Goal: Task Accomplishment & Management: Manage account settings

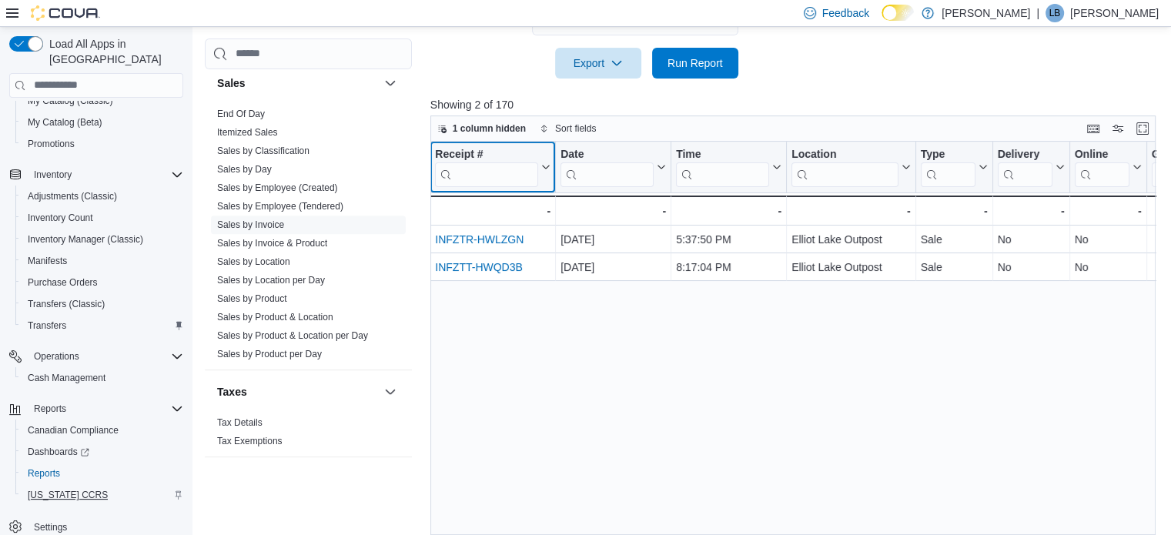
scroll to position [577, 0]
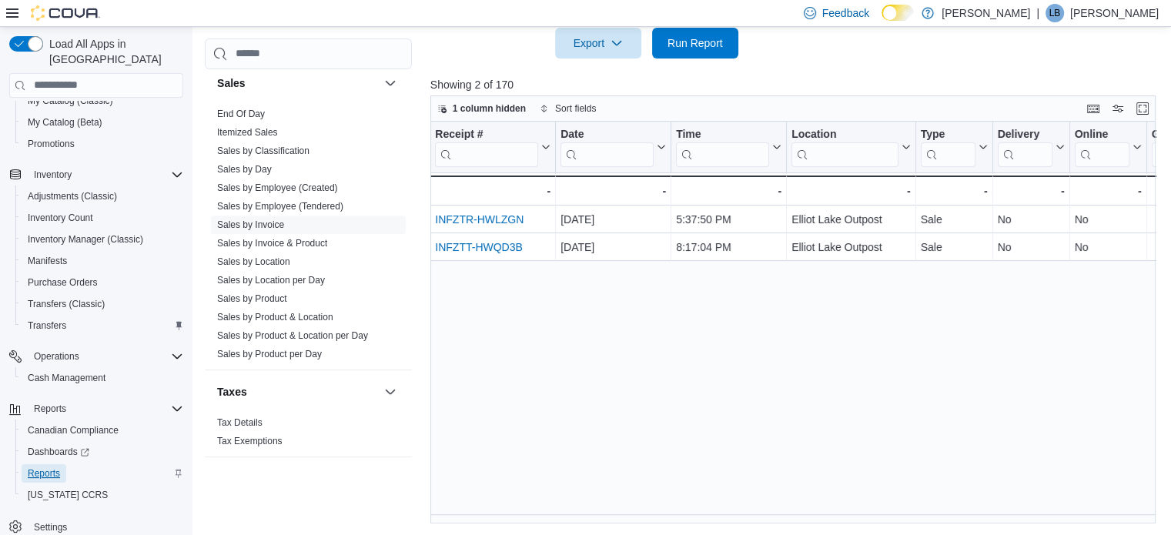
click at [42, 467] on span "Reports" at bounding box center [44, 473] width 32 height 12
click at [243, 108] on span "End Of Day" at bounding box center [241, 114] width 48 height 12
click at [248, 116] on link "End Of Day" at bounding box center [241, 114] width 48 height 11
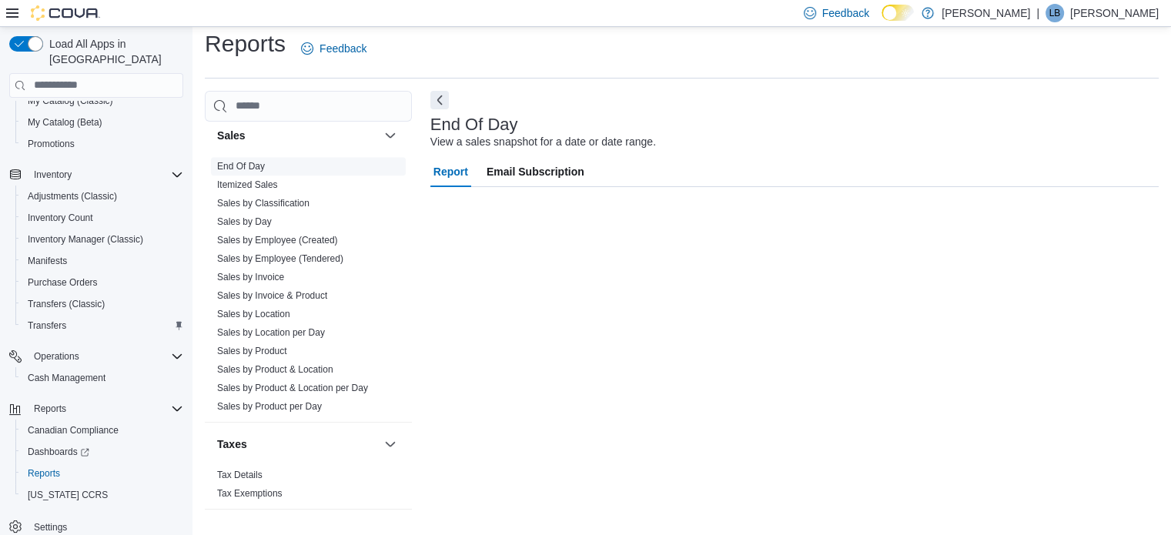
scroll to position [10, 0]
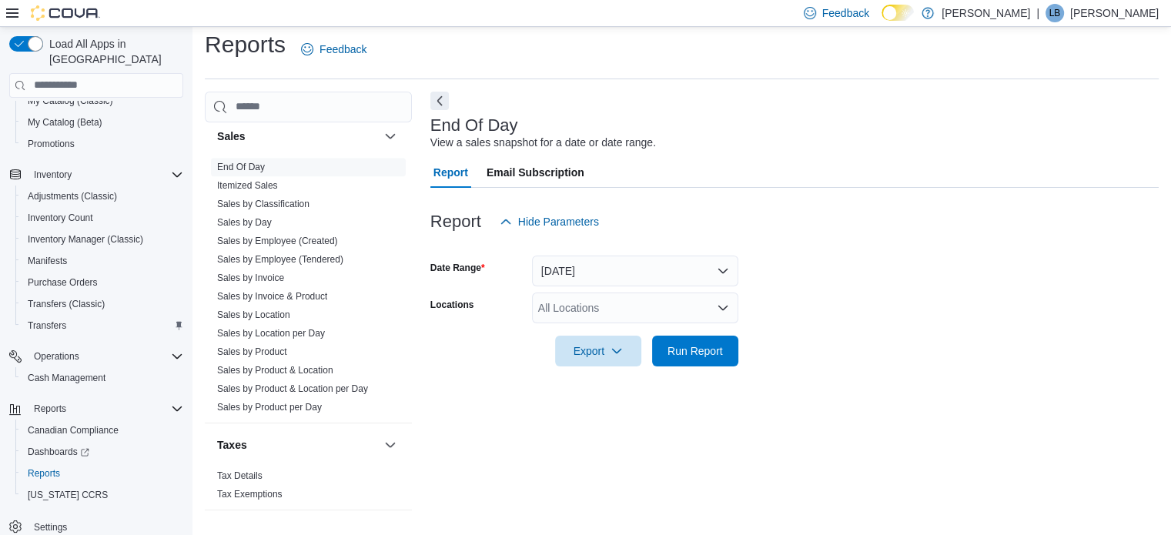
click at [603, 316] on div "All Locations" at bounding box center [635, 308] width 206 height 31
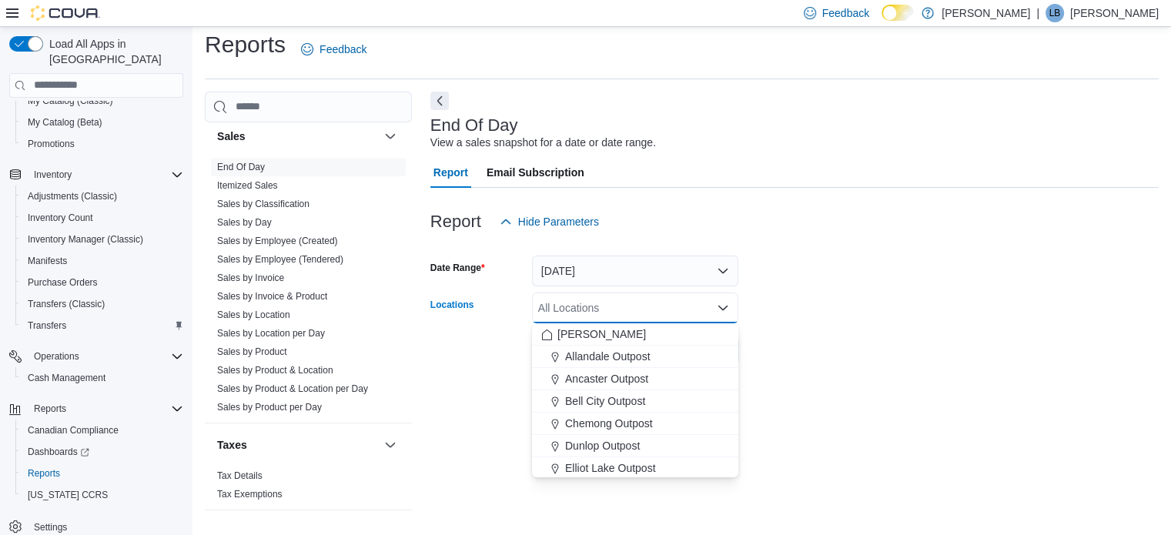
drag, startPoint x: 621, startPoint y: 466, endPoint x: 727, endPoint y: 444, distance: 108.4
click at [622, 466] on span "Elliot Lake Outpost" at bounding box center [610, 467] width 91 height 15
drag, startPoint x: 910, startPoint y: 386, endPoint x: 886, endPoint y: 378, distance: 25.3
click at [910, 385] on div "End Of Day View a sales snapshot for a date or date range. Report Email Subscri…" at bounding box center [794, 308] width 728 height 432
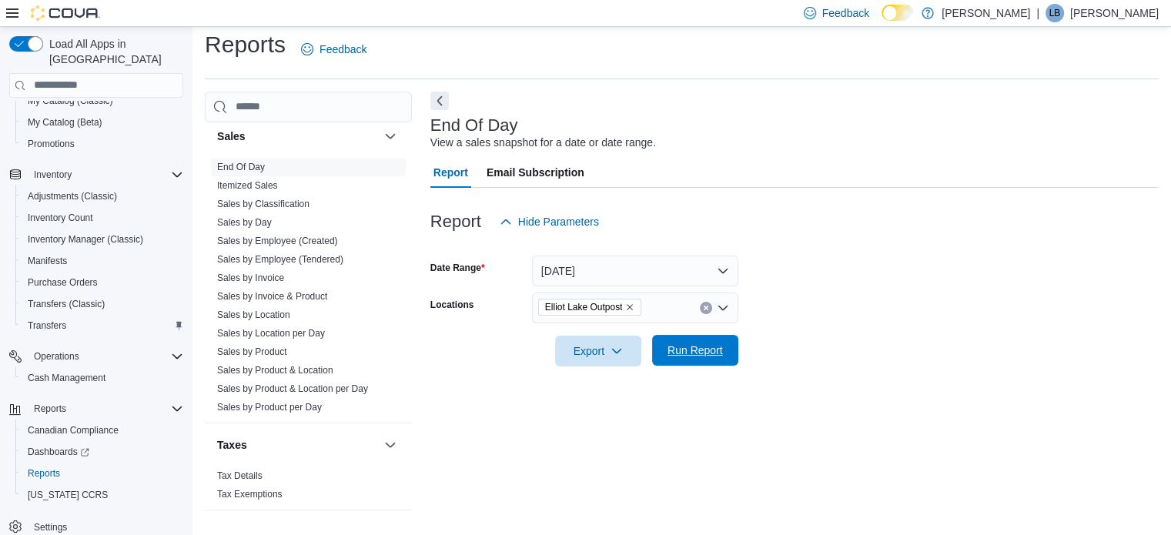
click at [695, 356] on span "Run Report" at bounding box center [694, 350] width 55 height 15
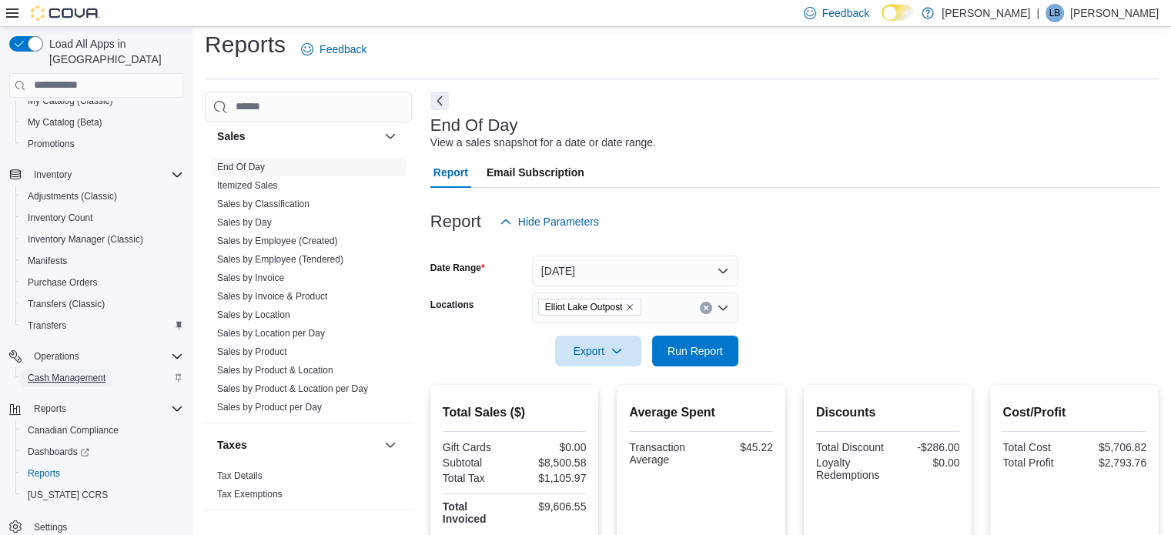
click at [70, 372] on span "Cash Management" at bounding box center [67, 378] width 78 height 12
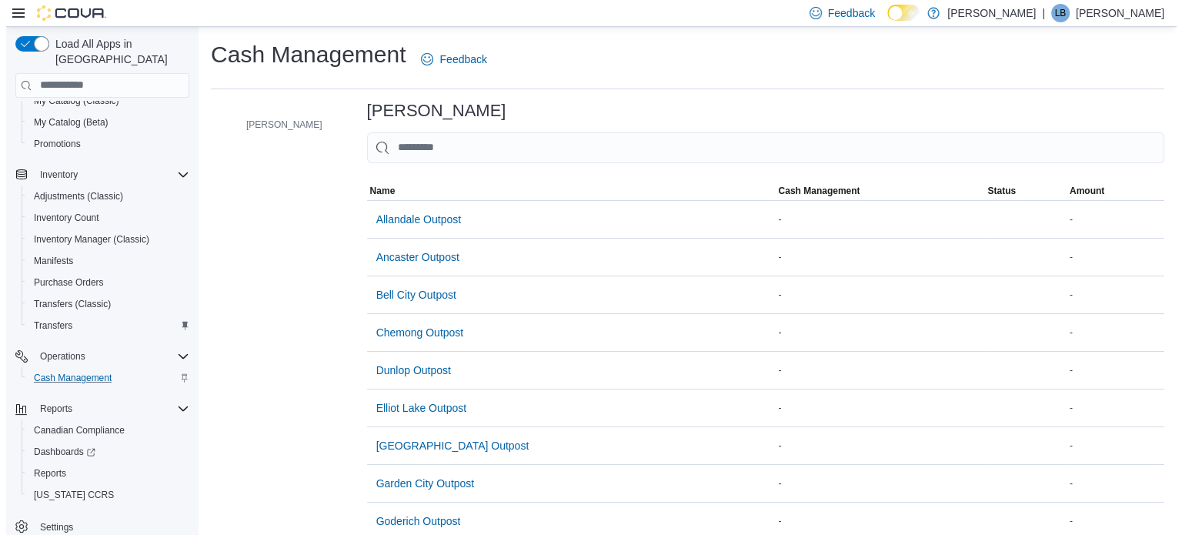
scroll to position [175, 0]
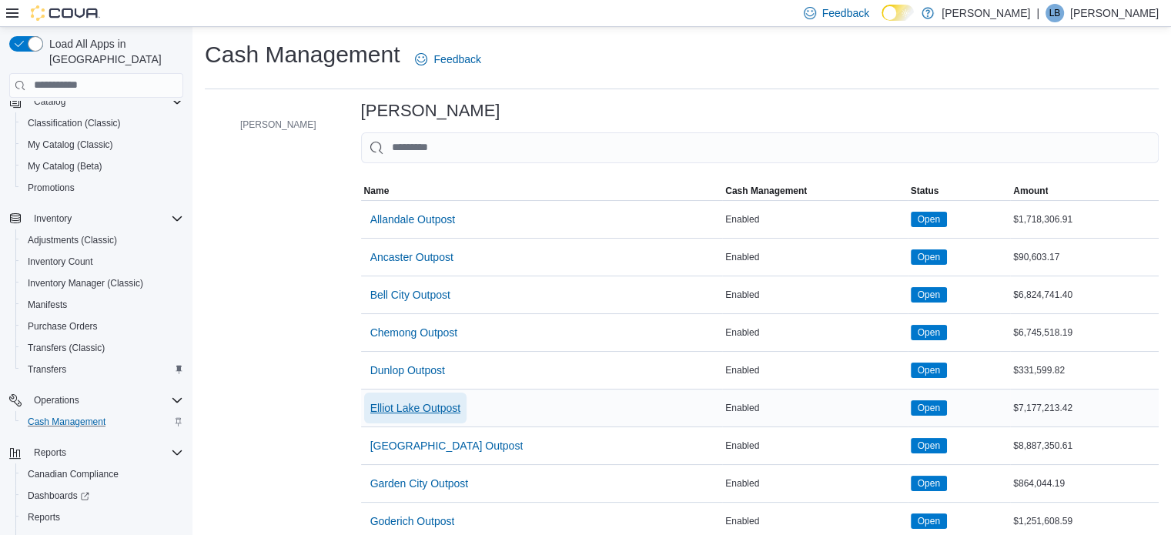
click at [377, 415] on span "Elliot Lake Outpost" at bounding box center [415, 408] width 91 height 31
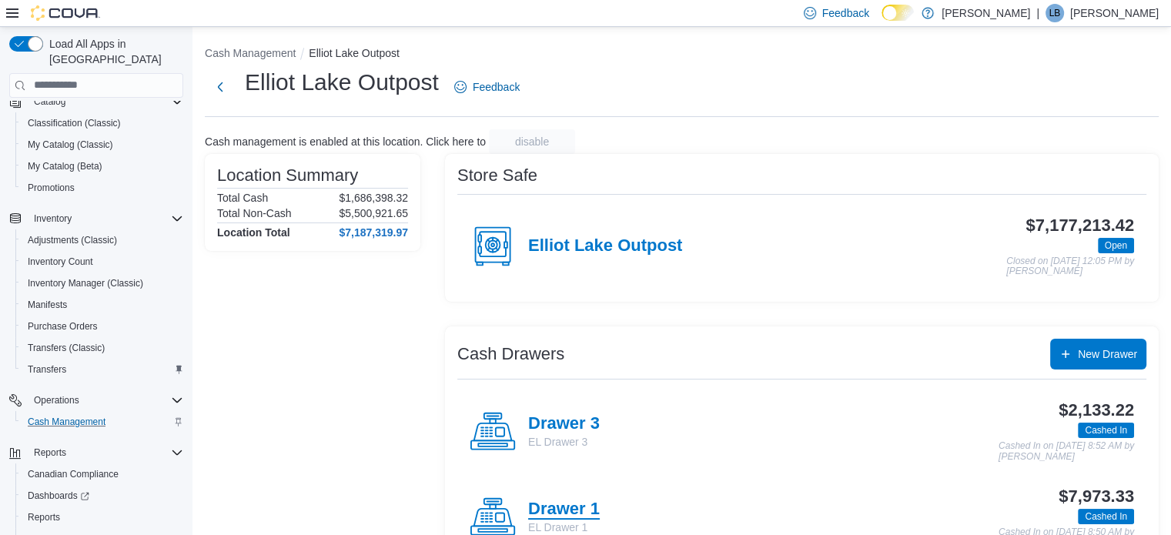
click at [554, 503] on h4 "Drawer 1" at bounding box center [564, 510] width 72 height 20
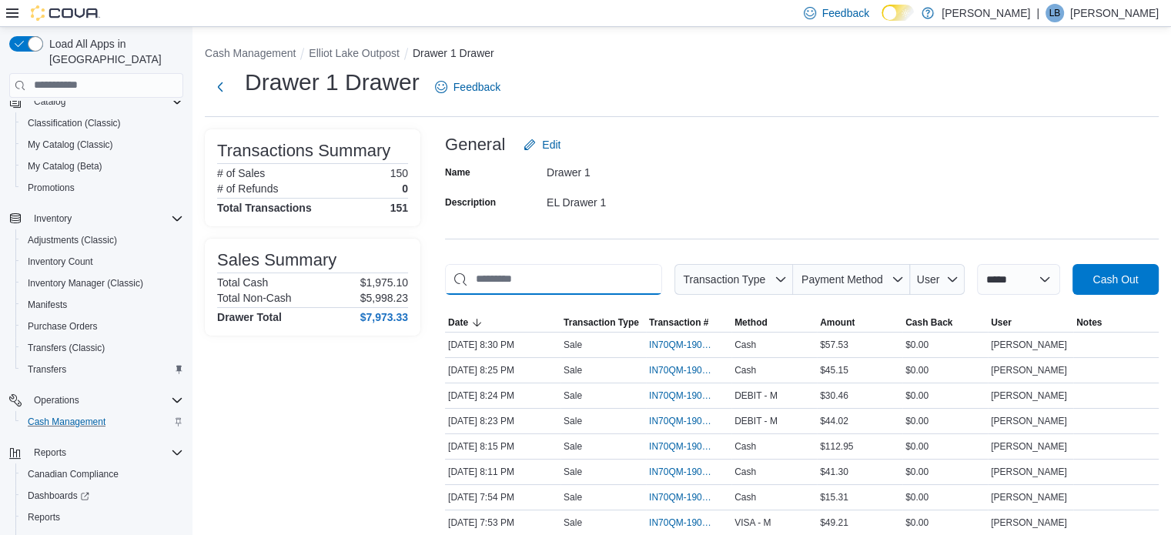
click at [585, 279] on input "This is a search bar. As you type, the results lower in the page will automatic…" at bounding box center [553, 279] width 217 height 31
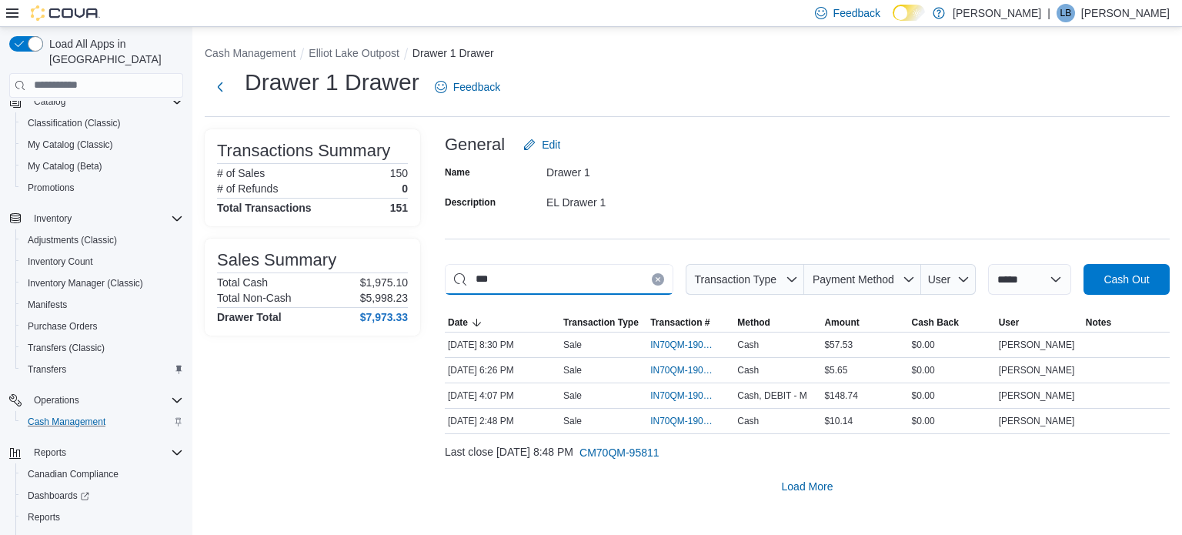
type input "***"
click at [685, 396] on span "IN70QM-1900445" at bounding box center [682, 395] width 65 height 12
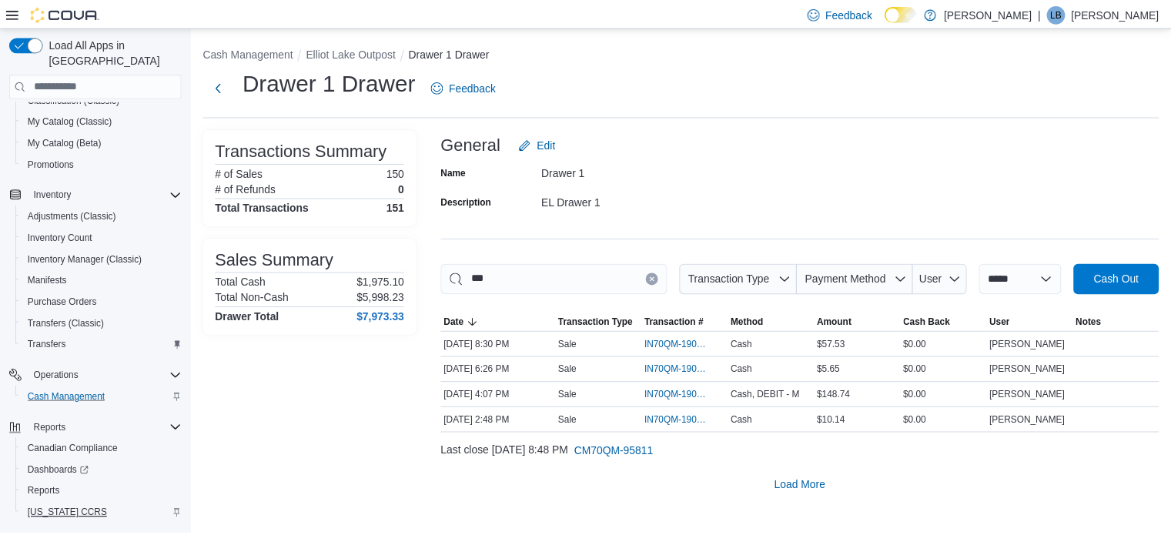
scroll to position [219, 0]
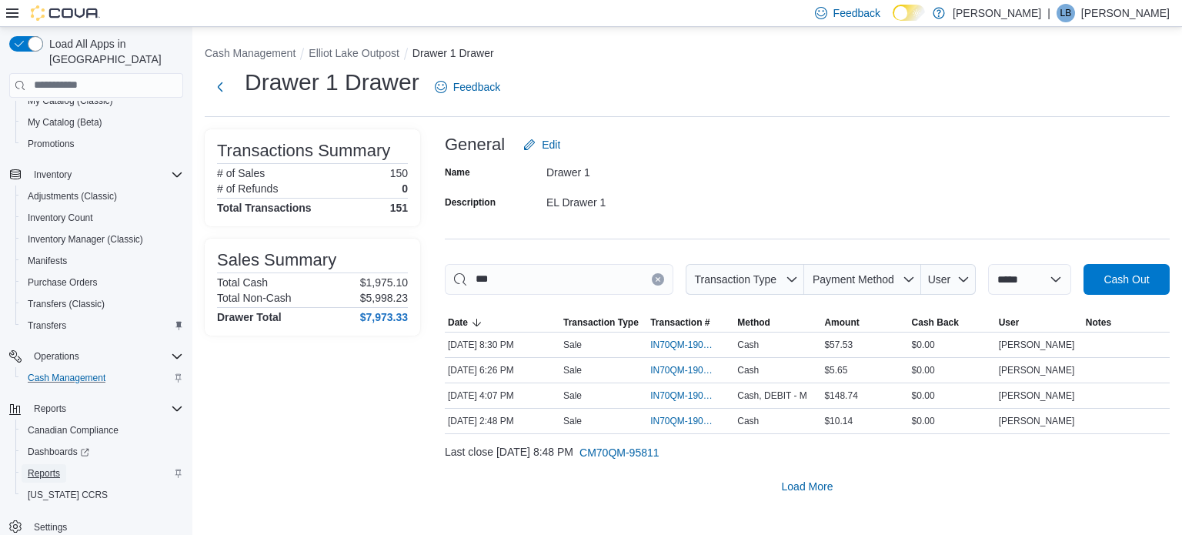
click at [64, 464] on link "Reports" at bounding box center [44, 473] width 45 height 18
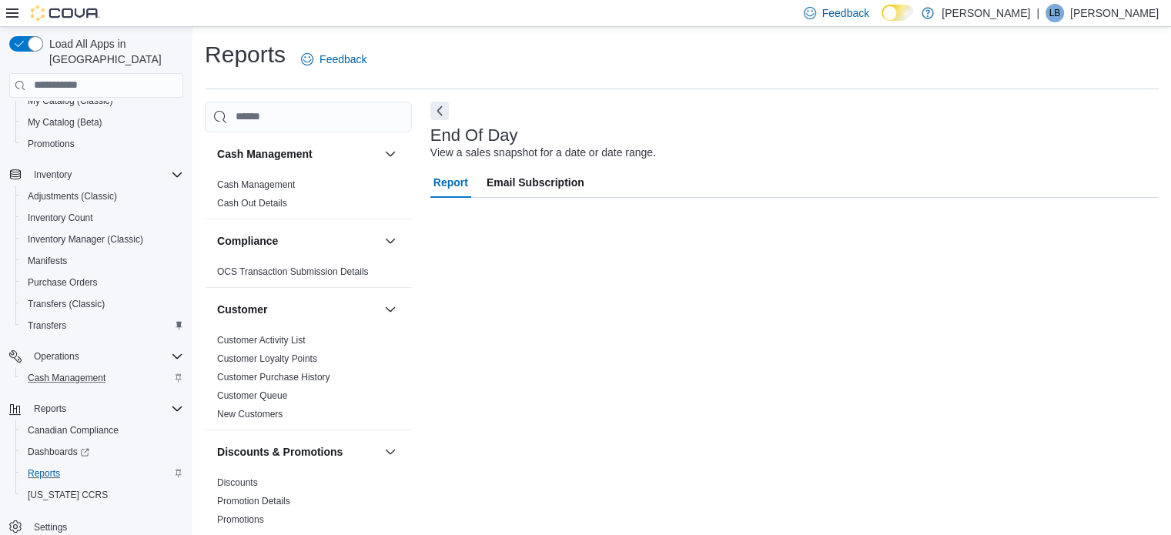
scroll to position [10, 0]
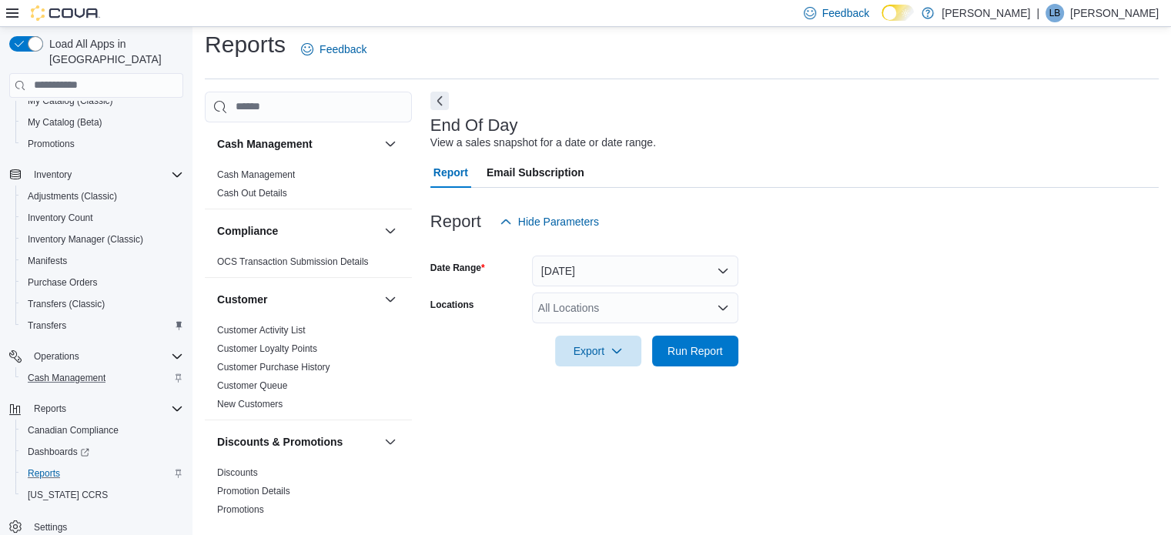
click at [610, 299] on div "All Locations" at bounding box center [635, 308] width 206 height 31
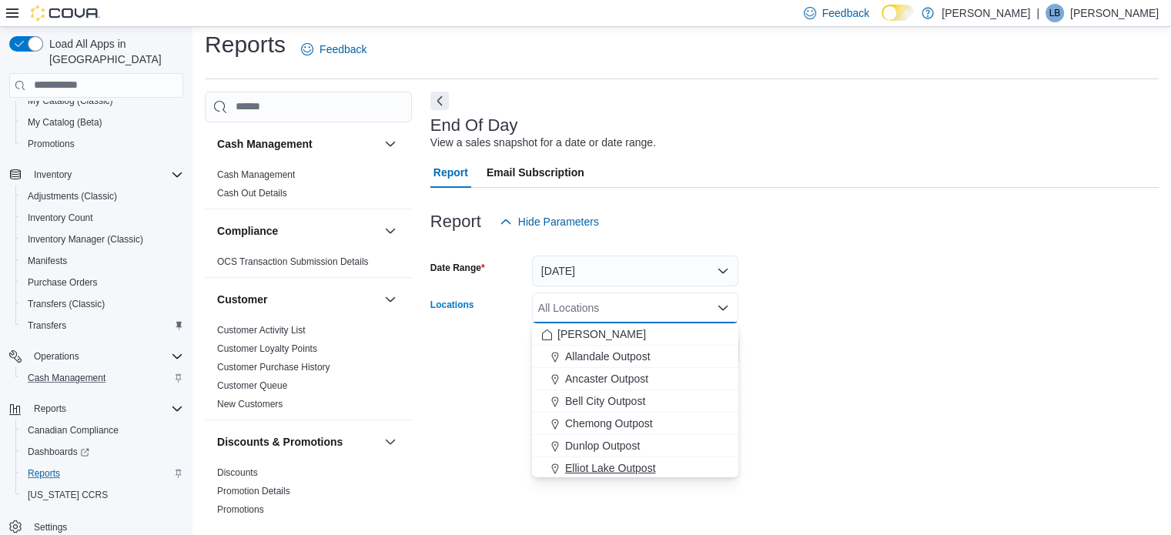
click at [586, 470] on span "Elliot Lake Outpost" at bounding box center [610, 467] width 91 height 15
click at [930, 418] on div "End Of Day View a sales snapshot for a date or date range. Report Email Subscri…" at bounding box center [794, 308] width 728 height 432
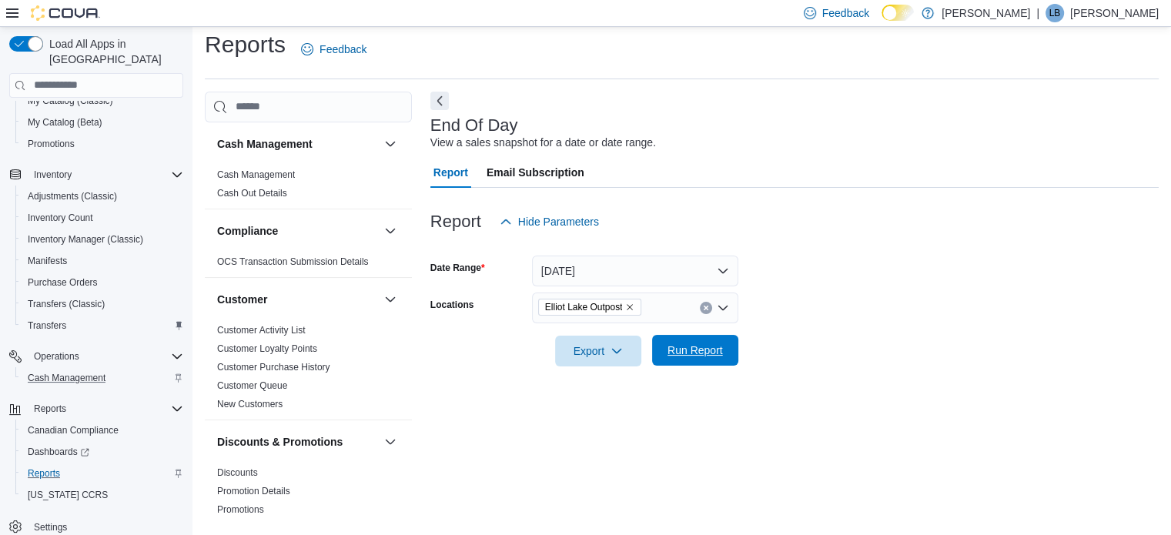
click at [711, 353] on span "Run Report" at bounding box center [694, 350] width 55 height 15
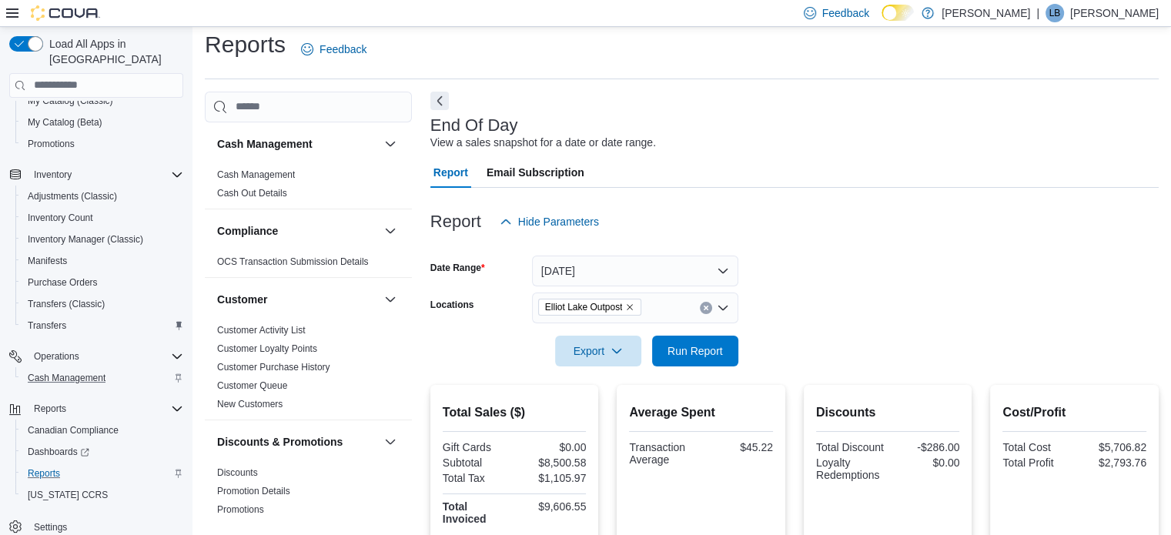
drag, startPoint x: 554, startPoint y: 416, endPoint x: 543, endPoint y: 400, distance: 18.8
drag, startPoint x: 543, startPoint y: 400, endPoint x: 486, endPoint y: 335, distance: 86.7
click at [478, 334] on form "Date Range [DATE] Locations [GEOGRAPHIC_DATA] Outpost Export Run Report" at bounding box center [794, 301] width 728 height 129
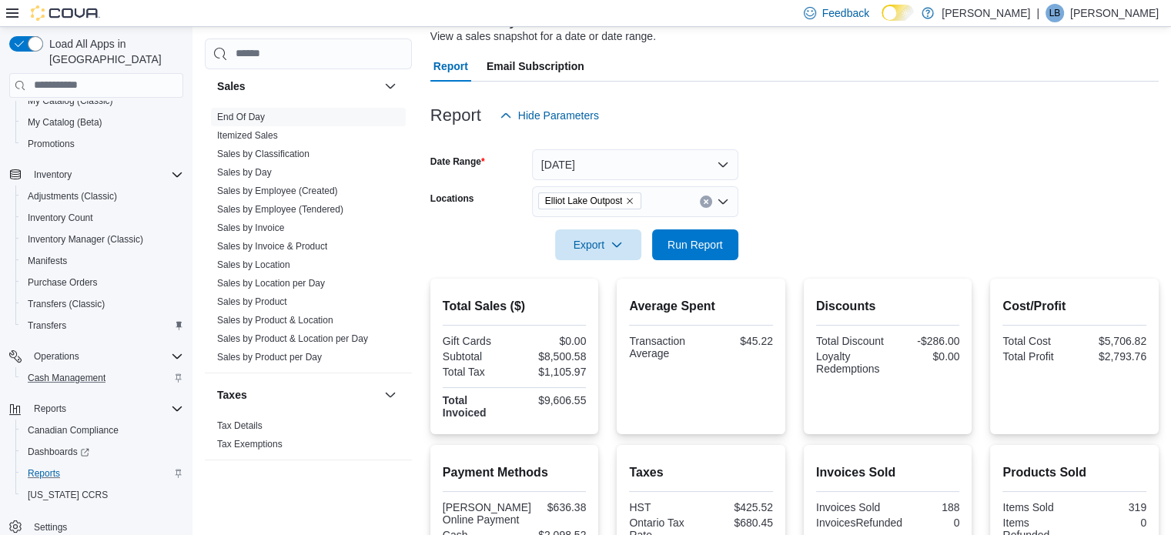
scroll to position [241, 0]
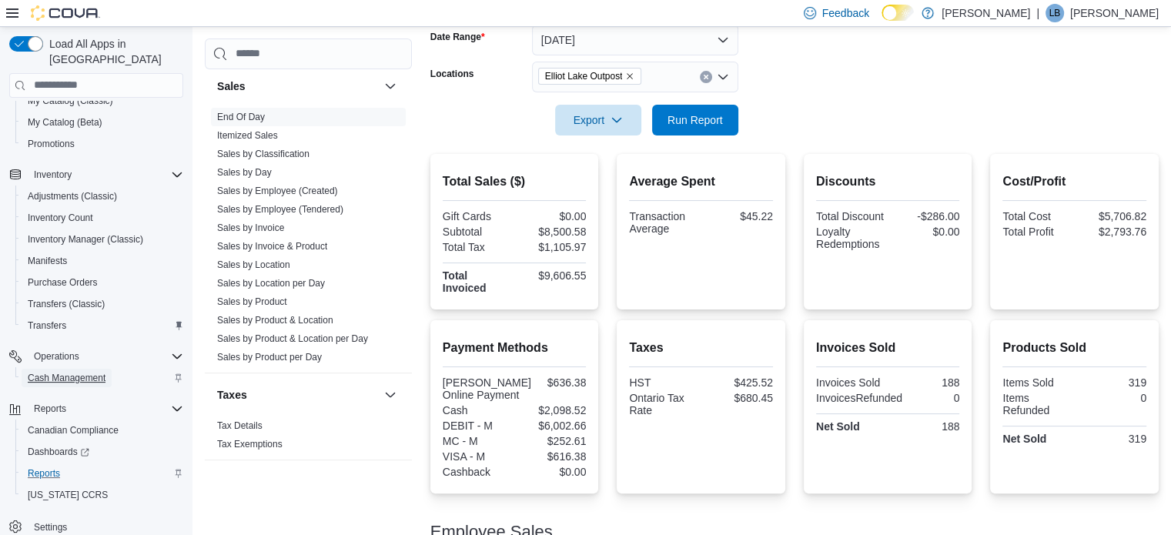
click at [53, 372] on span "Cash Management" at bounding box center [67, 378] width 78 height 12
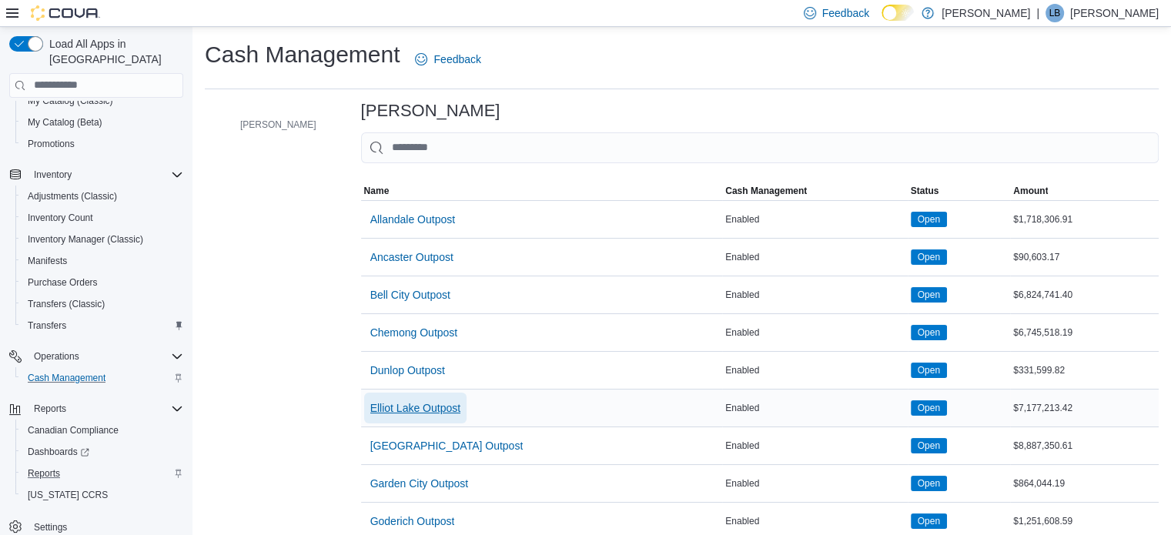
click at [364, 406] on button "Elliot Lake Outpost" at bounding box center [415, 408] width 103 height 31
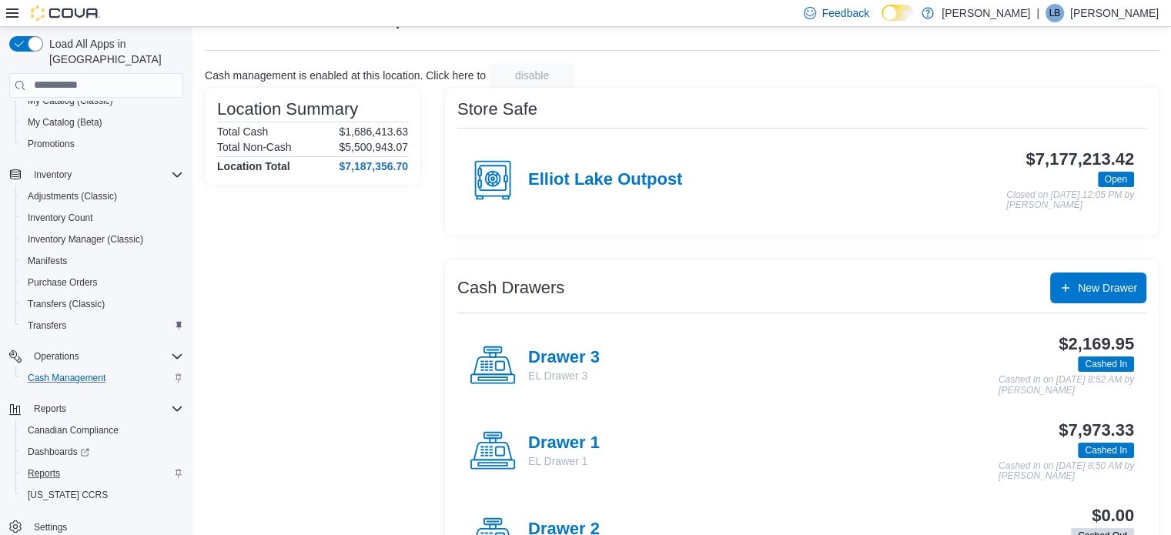
scroll to position [134, 0]
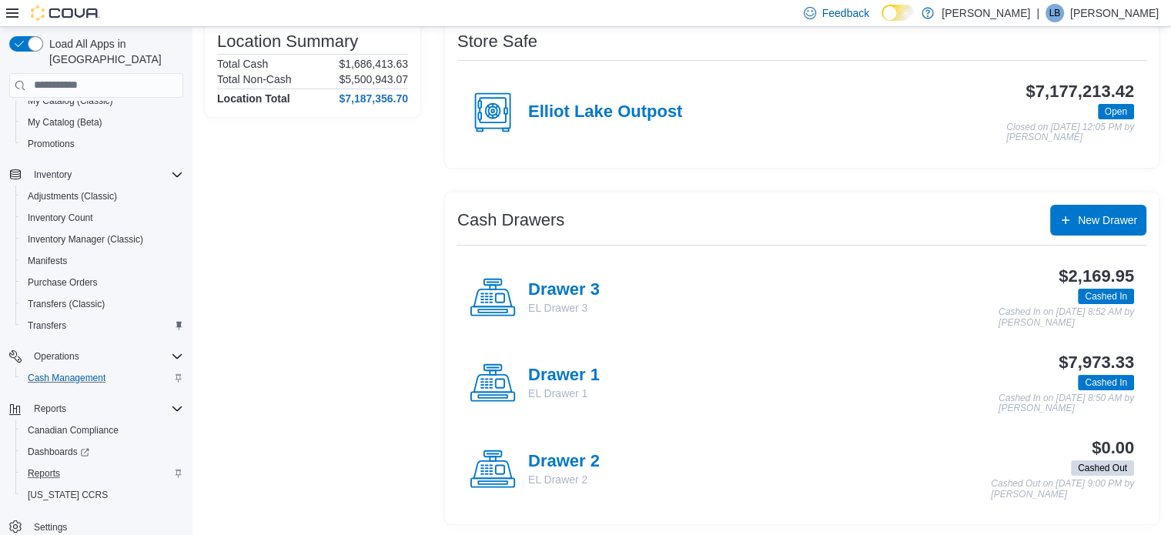
click at [527, 362] on div "Drawer 1 EL Drawer 1" at bounding box center [535, 383] width 130 height 46
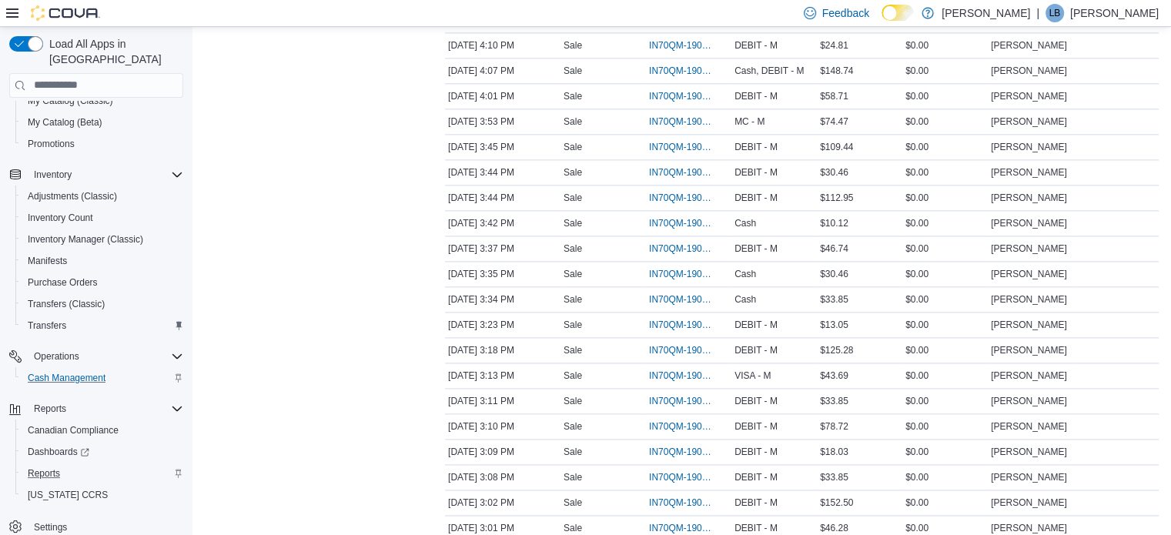
scroll to position [2402, 0]
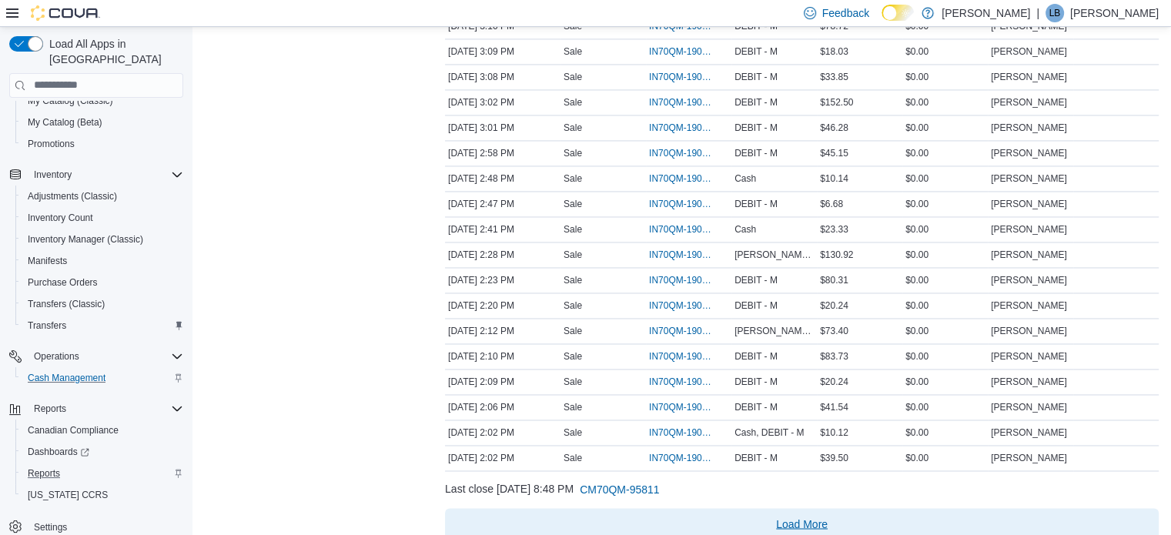
click at [786, 516] on span "Load More" at bounding box center [802, 523] width 52 height 15
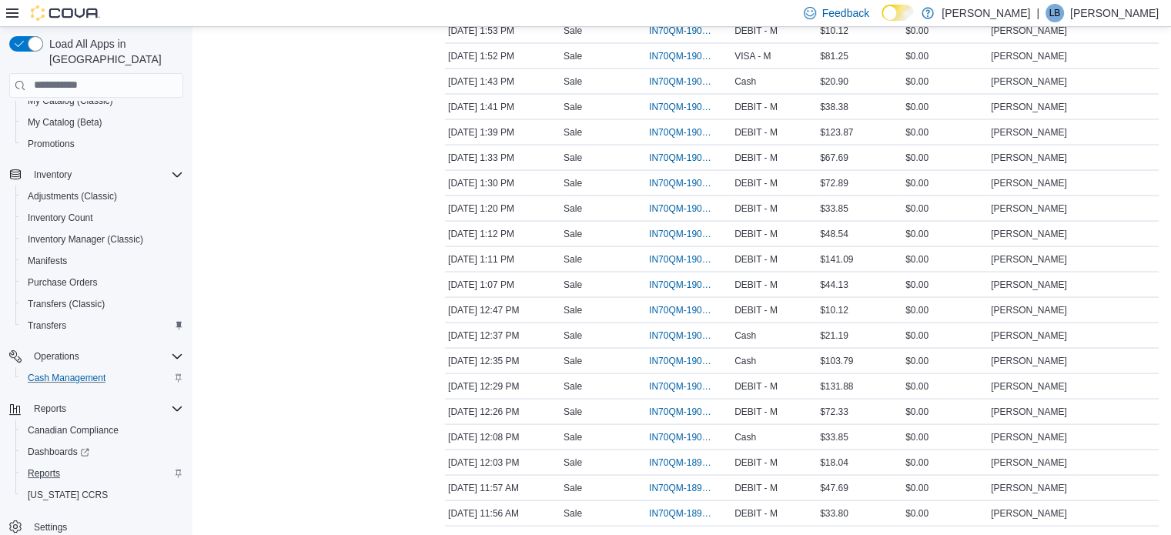
scroll to position [2940, 0]
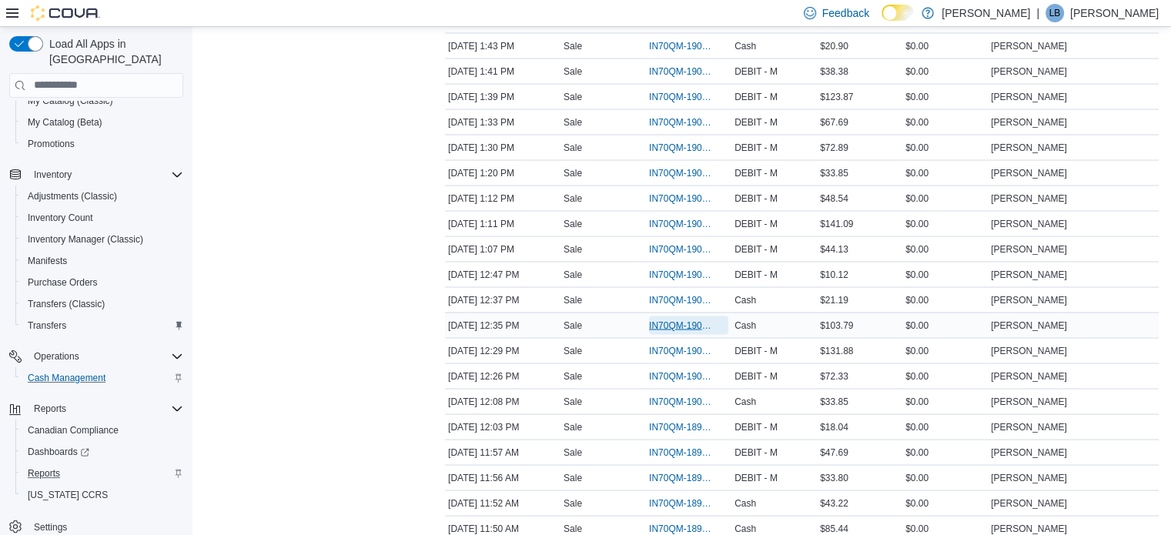
click at [690, 319] on span "IN70QM-1900052" at bounding box center [681, 325] width 64 height 12
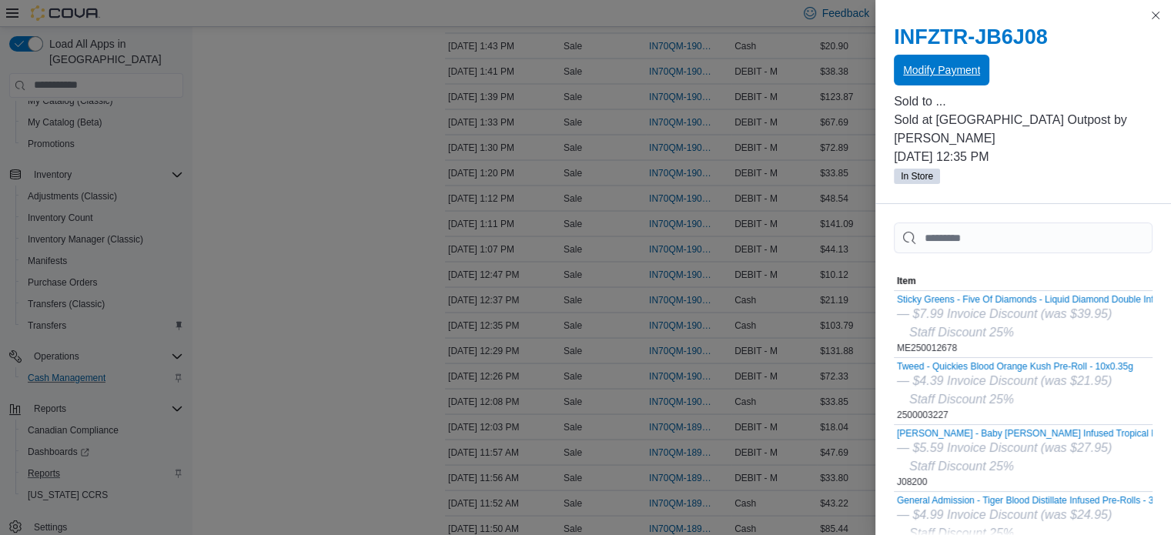
click at [933, 75] on span "Modify Payment" at bounding box center [941, 69] width 77 height 15
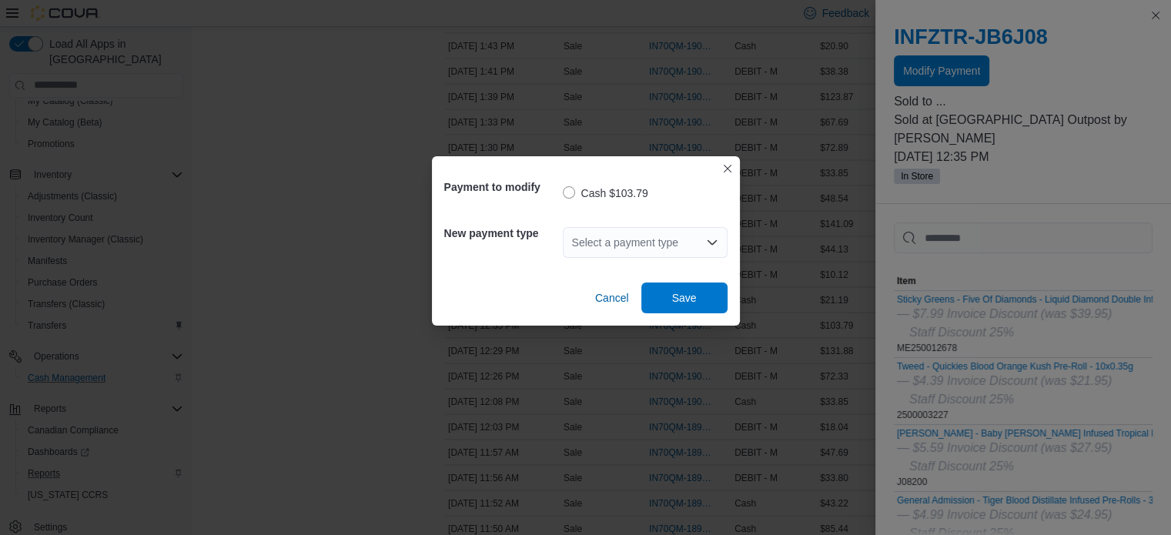
click at [610, 248] on div "Select a payment type" at bounding box center [645, 242] width 165 height 31
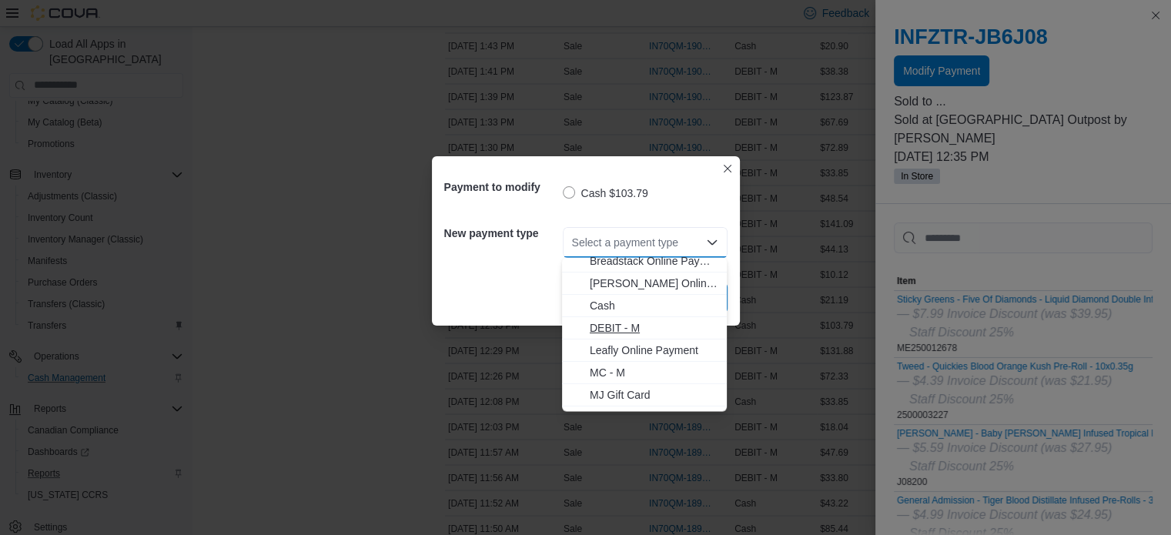
scroll to position [46, 0]
click at [609, 303] on button "DEBIT - M" at bounding box center [644, 312] width 165 height 22
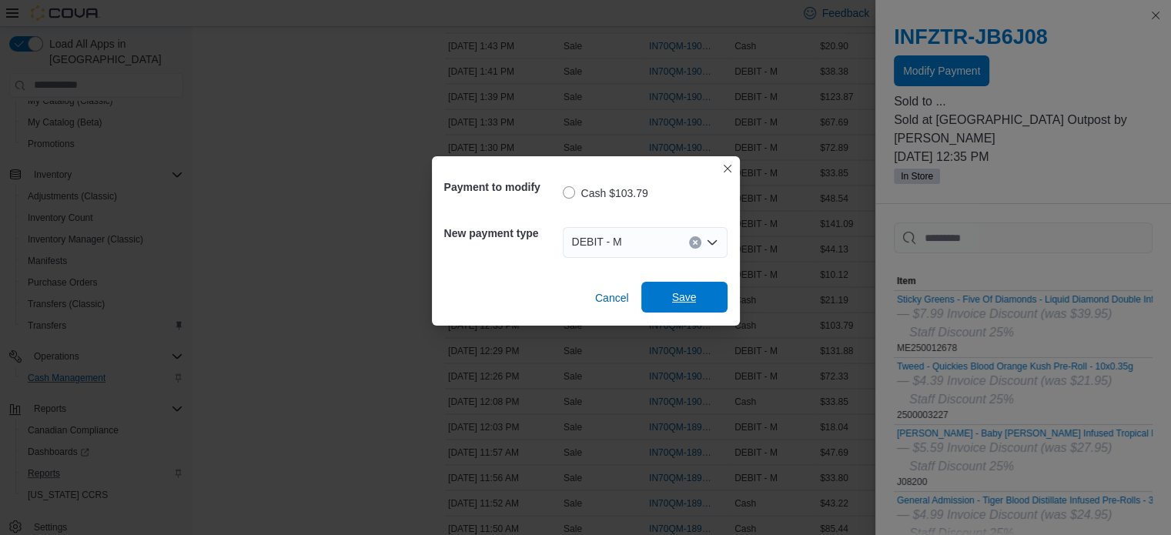
click at [676, 299] on span "Save" at bounding box center [684, 296] width 25 height 15
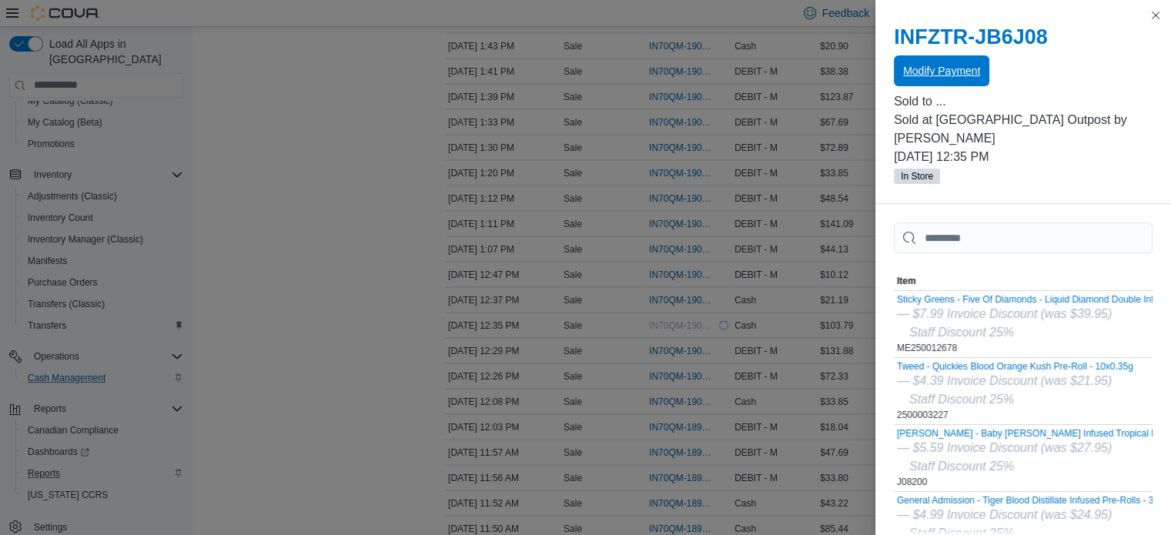
scroll to position [0, 0]
click at [1153, 15] on button "Close this dialog" at bounding box center [1155, 14] width 18 height 18
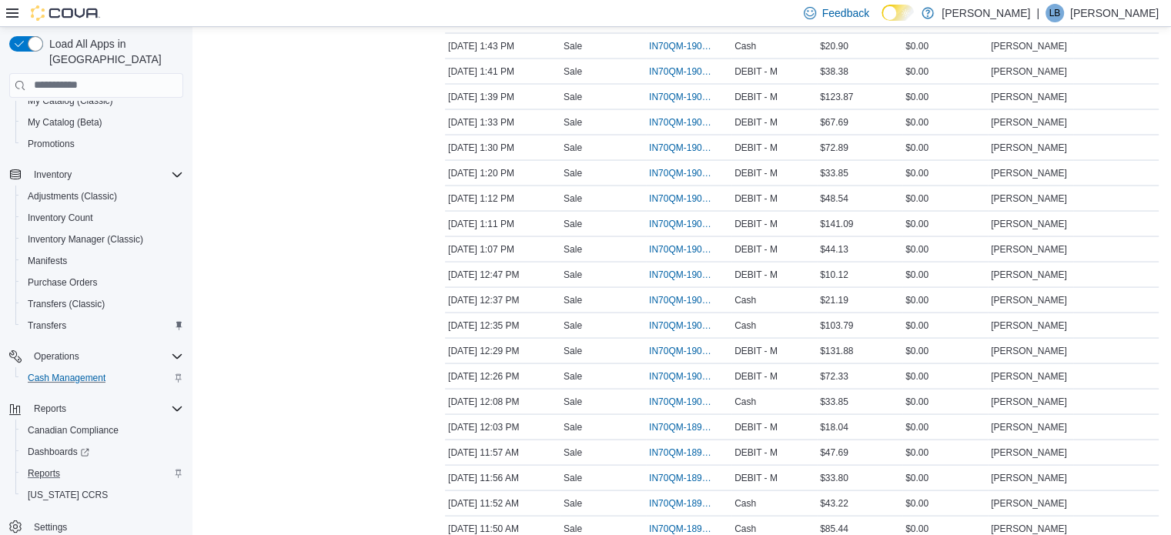
click at [15, 11] on icon at bounding box center [12, 13] width 12 height 12
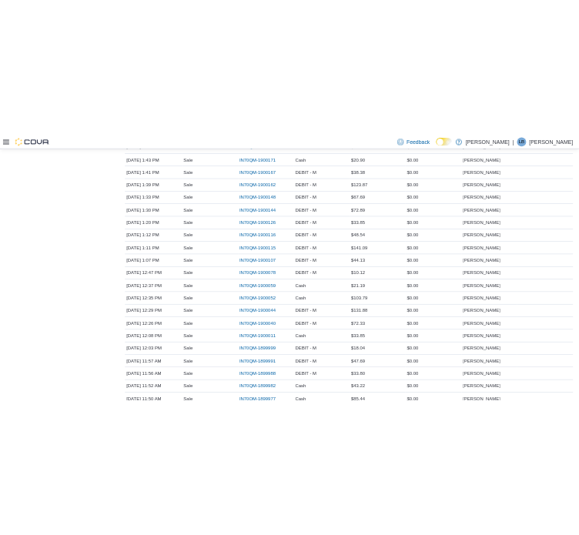
scroll to position [2943, 0]
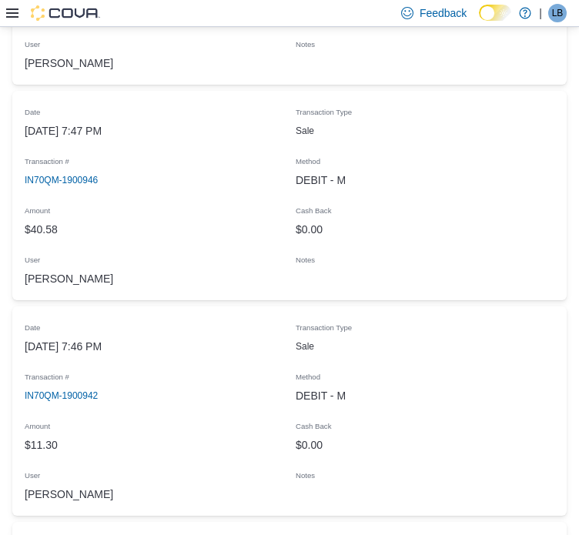
click at [17, 13] on icon at bounding box center [12, 12] width 12 height 9
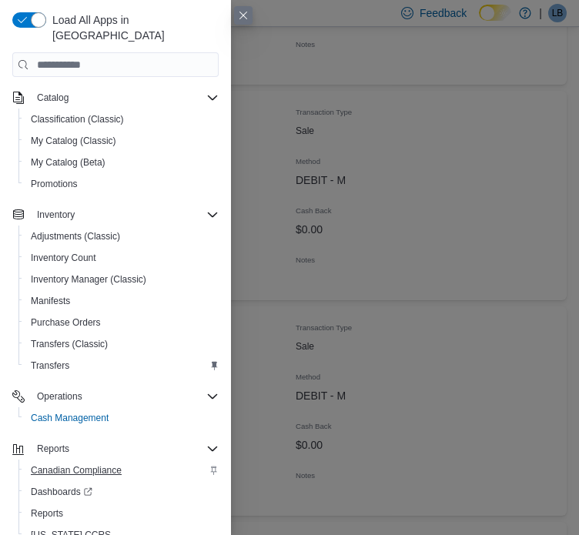
scroll to position [176, 0]
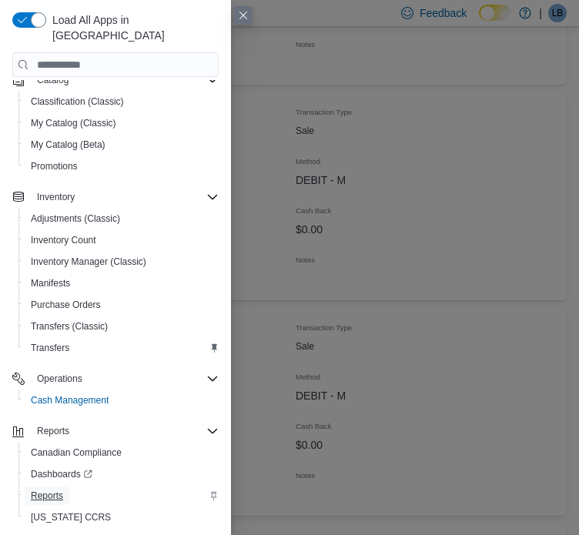
click at [51, 490] on span "Reports" at bounding box center [47, 496] width 32 height 12
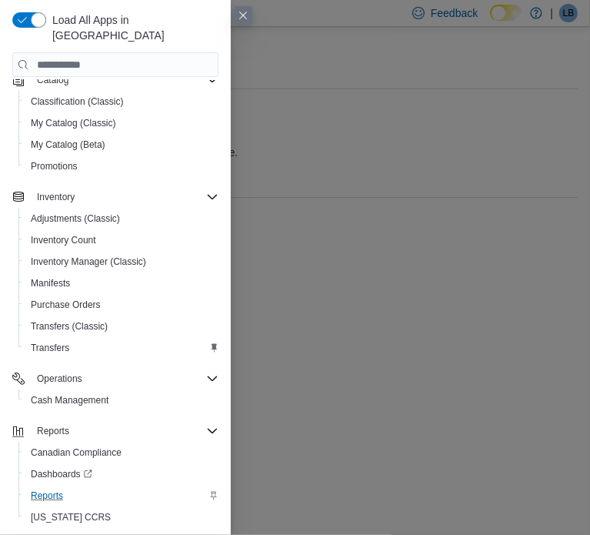
scroll to position [145, 0]
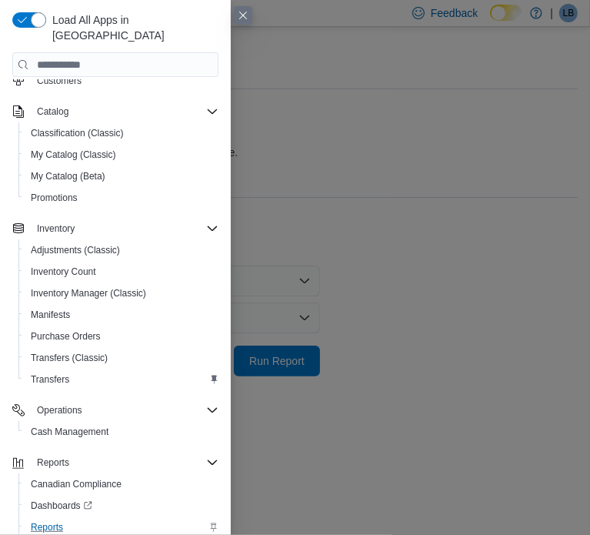
drag, startPoint x: 451, startPoint y: 212, endPoint x: 317, endPoint y: 297, distance: 158.9
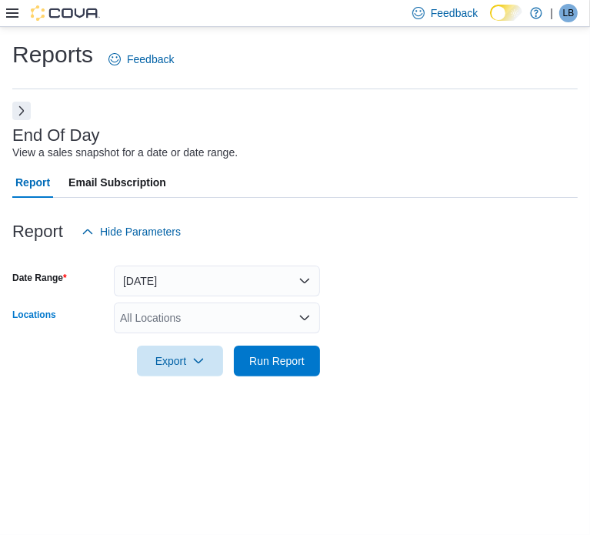
click at [226, 324] on div "All Locations" at bounding box center [217, 318] width 206 height 31
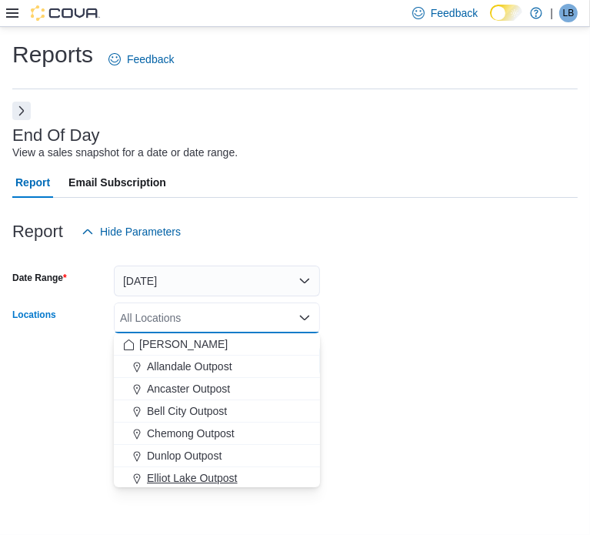
click at [177, 481] on span "Elliot Lake Outpost" at bounding box center [192, 477] width 91 height 15
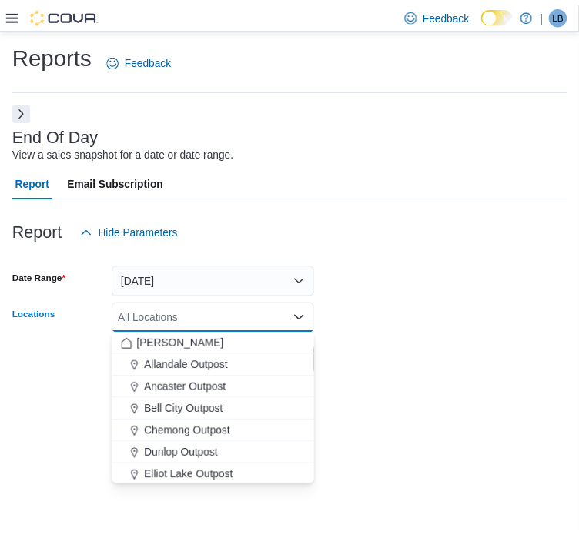
scroll to position [2, 0]
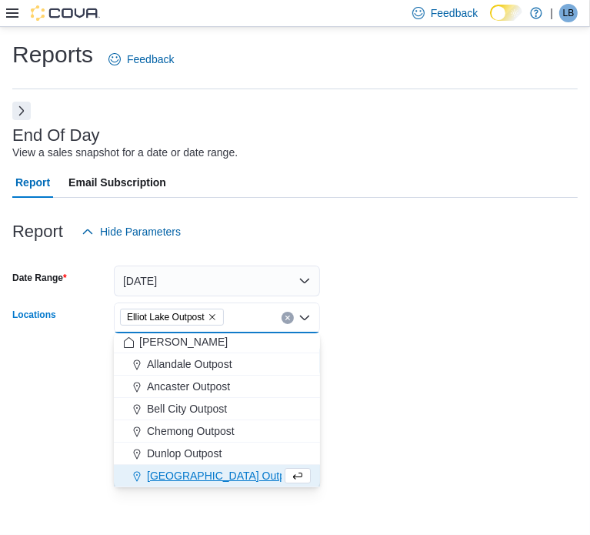
drag, startPoint x: 520, startPoint y: 399, endPoint x: 503, endPoint y: 387, distance: 20.5
click at [515, 395] on div "Reports Feedback End Of Day View a sales snapshot for a date or date range. Rep…" at bounding box center [295, 217] width 590 height 380
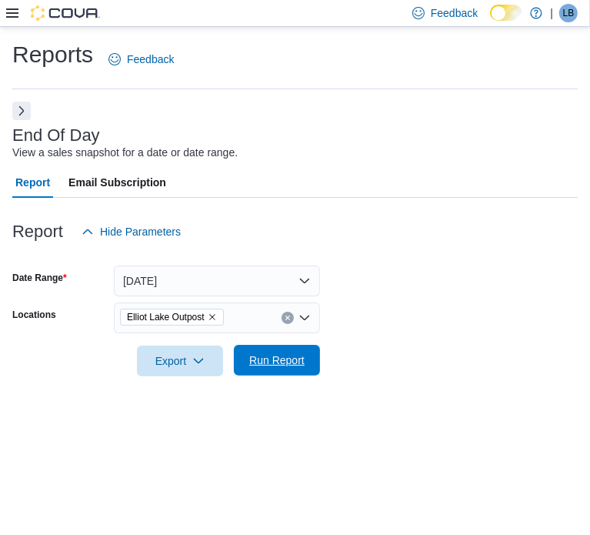
click at [279, 359] on span "Run Report" at bounding box center [276, 360] width 55 height 15
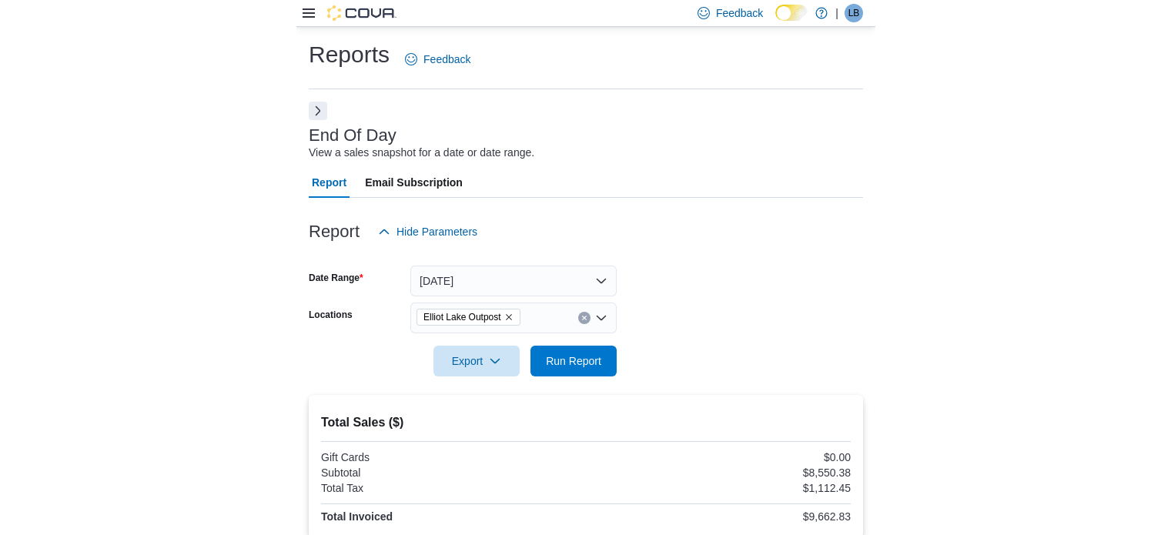
scroll to position [308, 0]
